Goal: Find specific page/section

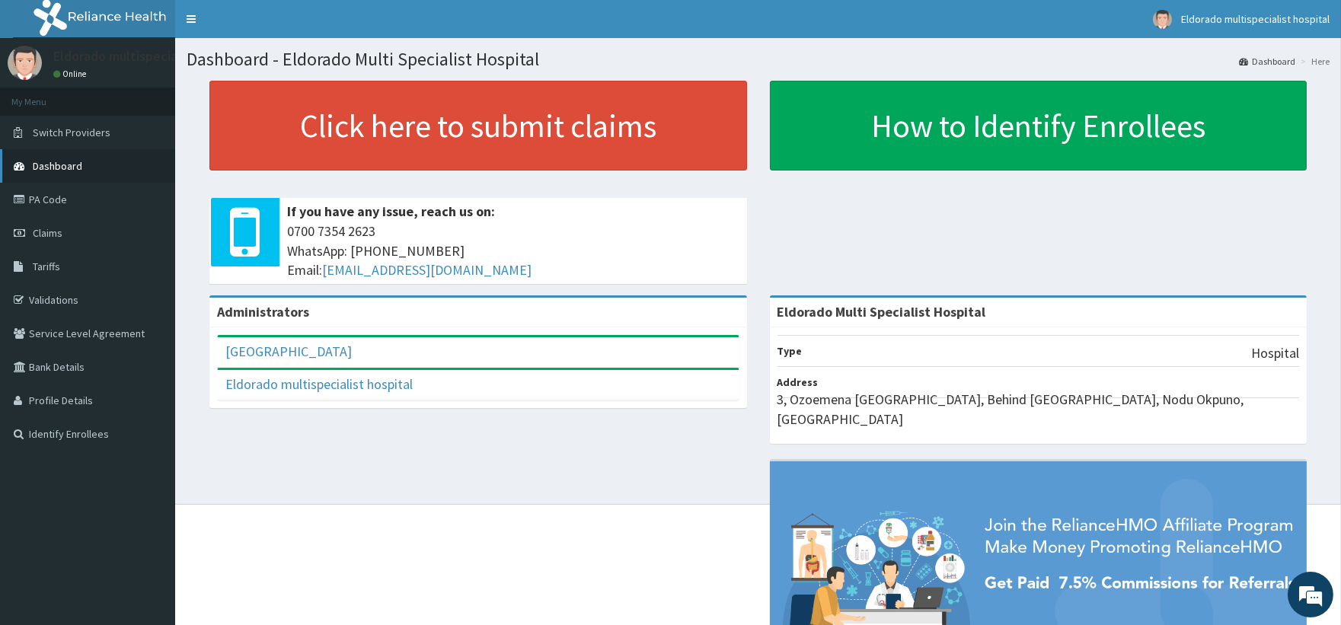
click at [59, 168] on span "Dashboard" at bounding box center [57, 166] width 49 height 14
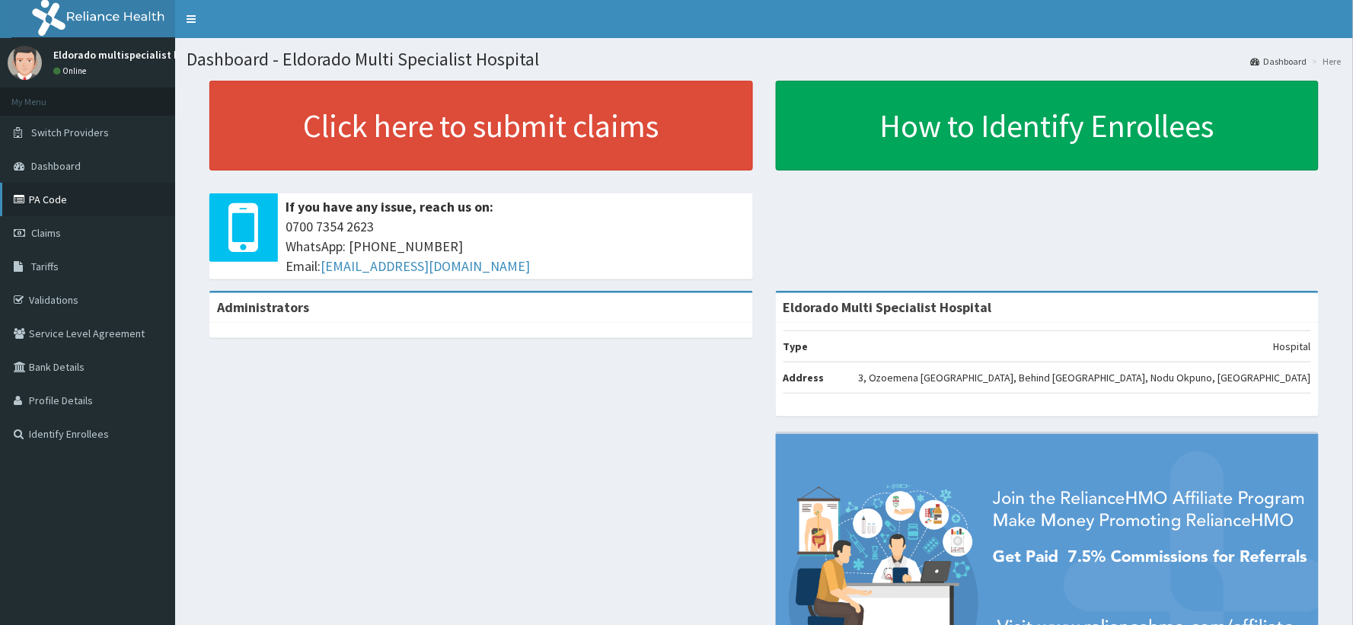
click at [99, 203] on link "PA Code" at bounding box center [87, 200] width 175 height 34
